Goal: Task Accomplishment & Management: Manage account settings

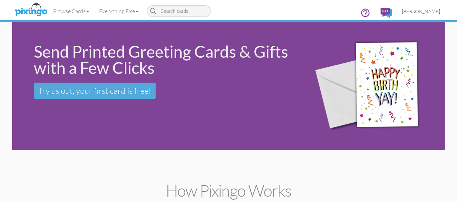
click at [432, 12] on span "[PERSON_NAME]" at bounding box center [421, 11] width 38 height 6
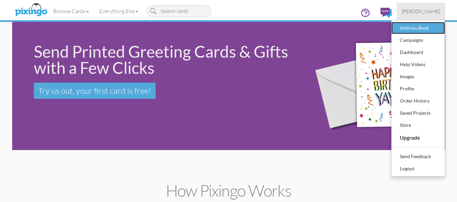
click at [421, 29] on div "Address Book" at bounding box center [418, 28] width 40 height 10
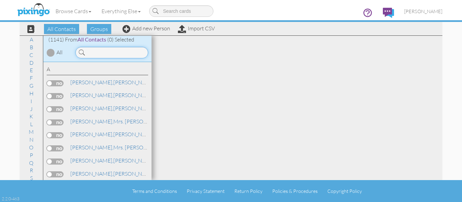
click at [125, 49] on input at bounding box center [111, 52] width 73 height 11
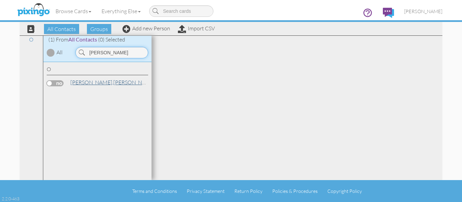
type input "[PERSON_NAME]"
click at [89, 84] on link "[PERSON_NAME]" at bounding box center [113, 82] width 86 height 8
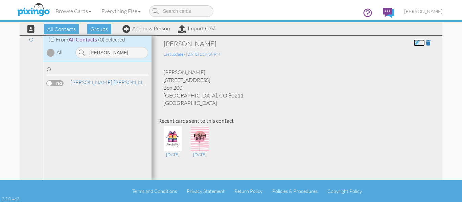
click at [413, 43] on span at bounding box center [416, 42] width 6 height 5
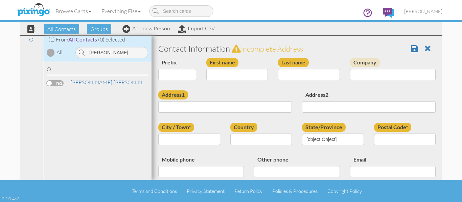
type input "[PERSON_NAME]"
type input "[STREET_ADDRESS]"
type input "Box 200"
type input "[GEOGRAPHIC_DATA]"
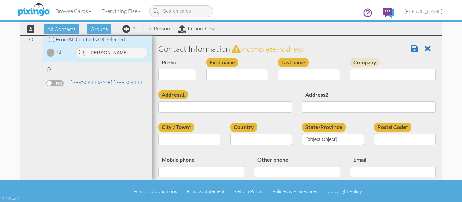
type input "80211"
type input "[PHONE_NUMBER]"
type input "[EMAIL_ADDRESS][DOMAIN_NAME]"
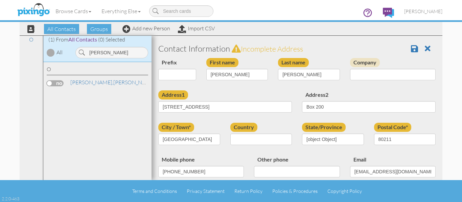
select select "object:4099"
select select "object:4344"
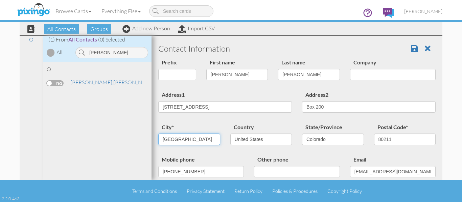
click at [191, 140] on input "[GEOGRAPHIC_DATA]" at bounding box center [189, 139] width 62 height 11
type input "Lakewood"
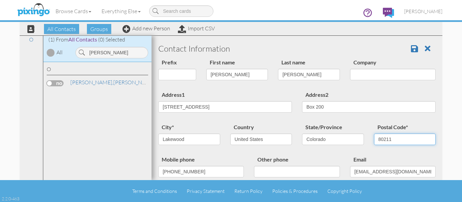
drag, startPoint x: 404, startPoint y: 139, endPoint x: 392, endPoint y: 139, distance: 12.2
click at [392, 139] on input "80211" at bounding box center [405, 139] width 62 height 11
type input "80215"
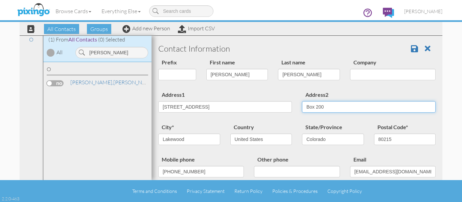
drag, startPoint x: 347, startPoint y: 105, endPoint x: 263, endPoint y: 107, distance: 84.2
click at [263, 107] on div "Address1 [STREET_ADDRESS] Address2 Box 200" at bounding box center [296, 107] width 287 height 32
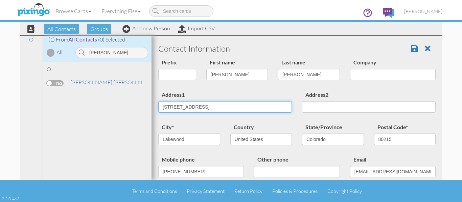
drag, startPoint x: 218, startPoint y: 108, endPoint x: 118, endPoint y: 108, distance: 100.0
click at [118, 108] on div "All Contacts (1141) My Groups April Birthdays (56) August Birthday ... (57) [GE…" at bounding box center [231, 107] width 423 height 145
type input "[STREET_ADDRESS]"
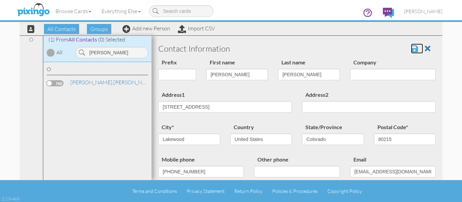
click at [411, 46] on span at bounding box center [414, 49] width 7 height 8
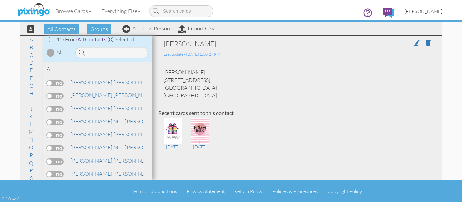
click at [426, 14] on span "[PERSON_NAME]" at bounding box center [423, 11] width 38 height 6
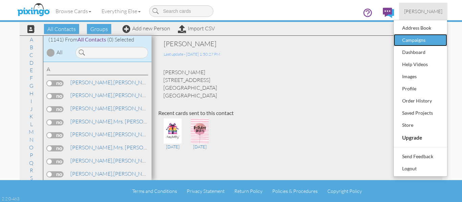
click at [418, 41] on div "Campaigns" at bounding box center [420, 40] width 40 height 10
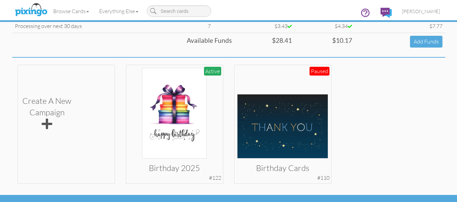
scroll to position [119, 0]
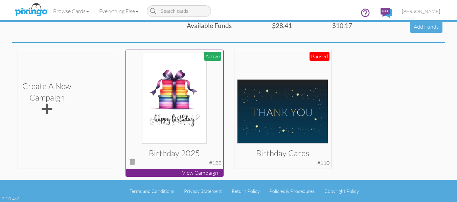
click at [191, 141] on img at bounding box center [174, 98] width 65 height 91
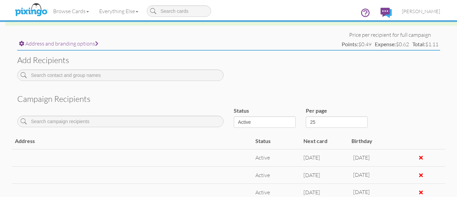
scroll to position [222, 0]
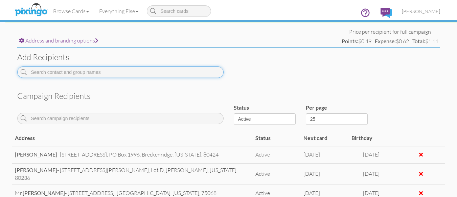
click at [87, 75] on input at bounding box center [120, 72] width 206 height 11
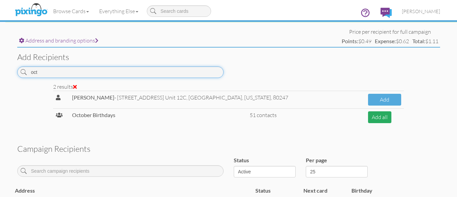
type input "oct"
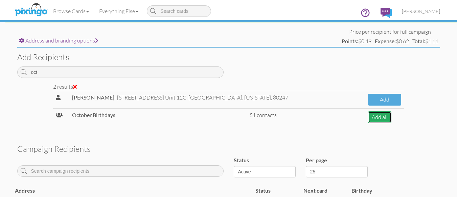
click at [368, 117] on button "Add all" at bounding box center [379, 118] width 23 height 12
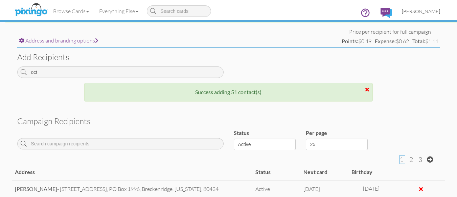
click at [420, 13] on span "[PERSON_NAME]" at bounding box center [421, 11] width 38 height 6
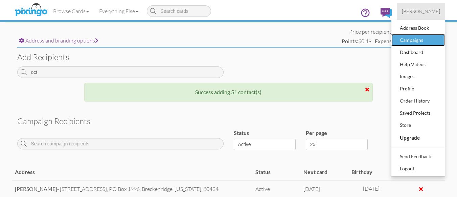
click at [405, 42] on div "Campaigns" at bounding box center [418, 40] width 40 height 10
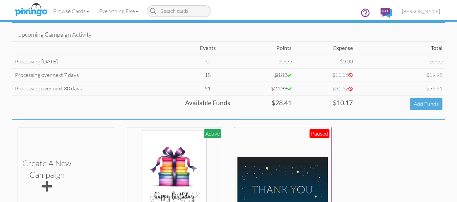
scroll to position [34, 0]
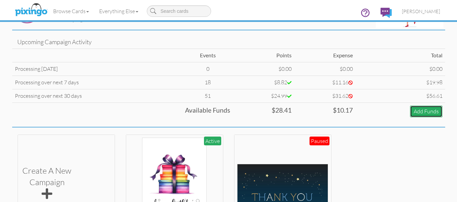
click at [425, 110] on link "Add Funds" at bounding box center [426, 112] width 32 height 12
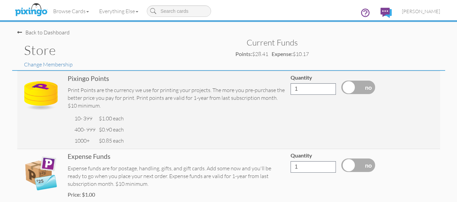
click at [20, 28] on div "Back to Dashboard" at bounding box center [231, 29] width 428 height 15
click at [26, 30] on div "Back to Dashboard" at bounding box center [43, 33] width 52 height 8
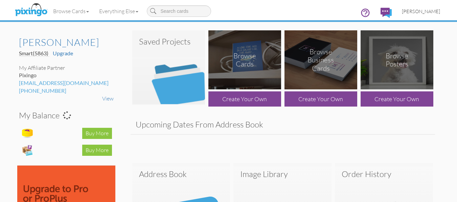
click at [420, 9] on span "[PERSON_NAME]" at bounding box center [421, 11] width 38 height 6
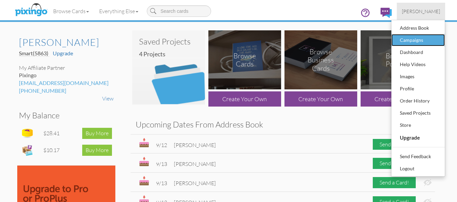
click at [416, 38] on div "Campaigns" at bounding box center [418, 40] width 40 height 10
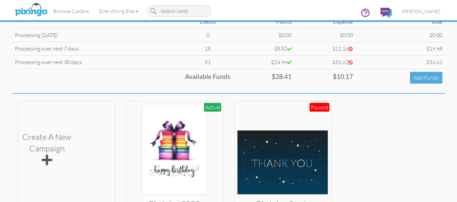
scroll to position [34, 0]
